Goal: Task Accomplishment & Management: Complete application form

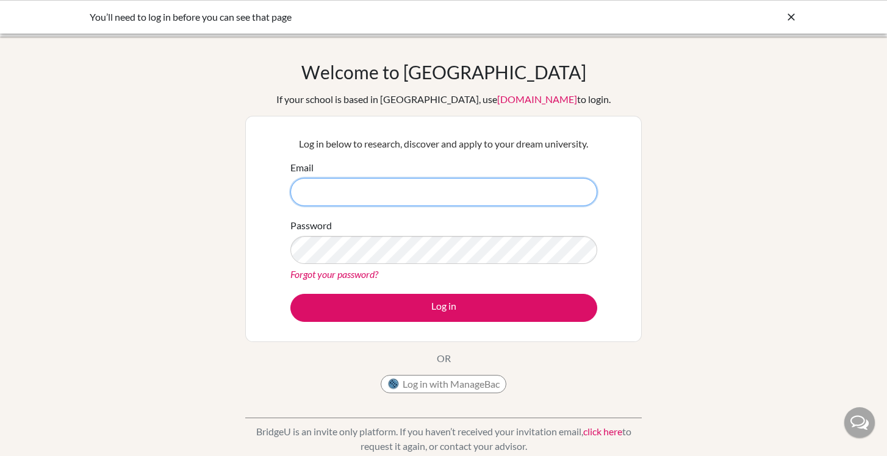
click at [305, 187] on input "Email" at bounding box center [443, 192] width 307 height 28
type input "flaviat@ecak12.com"
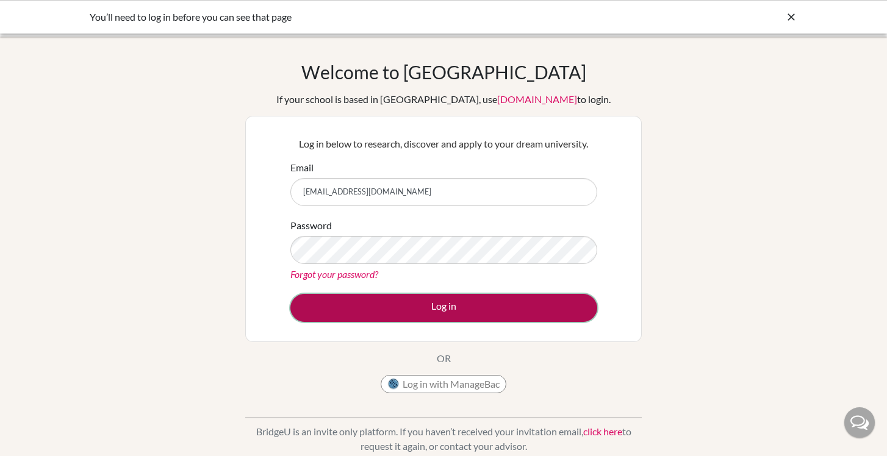
click at [452, 312] on button "Log in" at bounding box center [443, 308] width 307 height 28
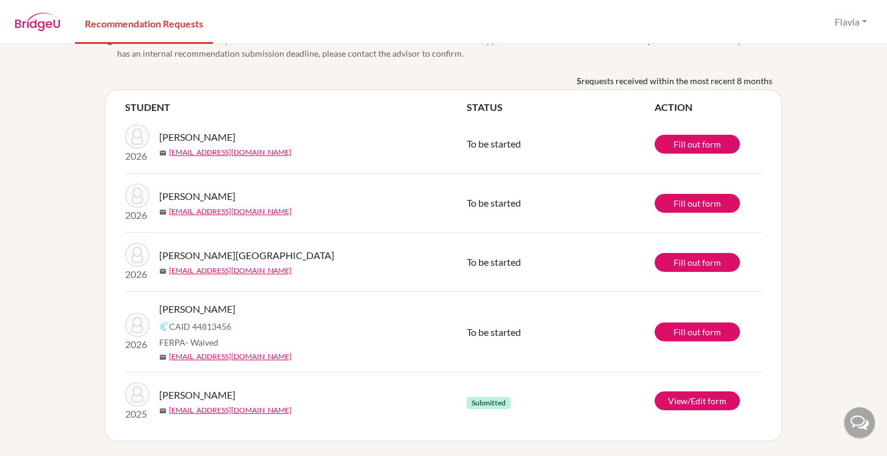
scroll to position [23, 0]
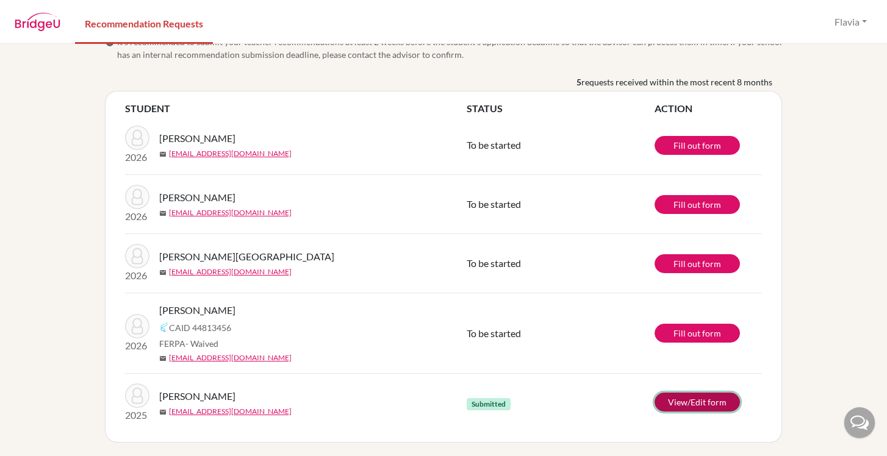
click at [705, 403] on link "View/Edit form" at bounding box center [697, 402] width 85 height 19
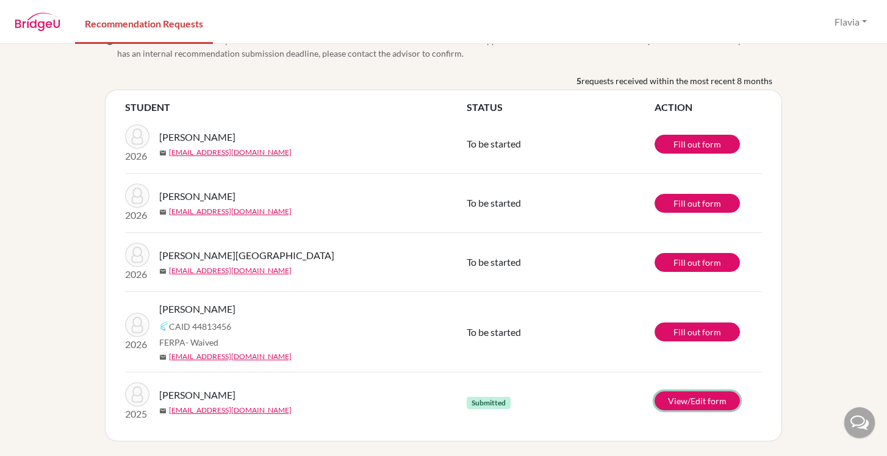
scroll to position [0, 0]
